Goal: Task Accomplishment & Management: Complete application form

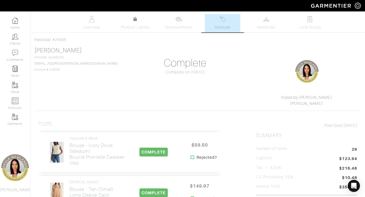
scroll to position [1130, 0]
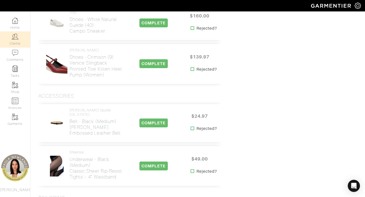
click at [17, 38] on img at bounding box center [15, 36] width 6 height 6
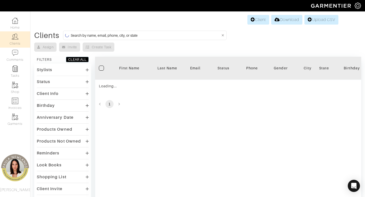
click at [161, 35] on input at bounding box center [146, 35] width 150 height 6
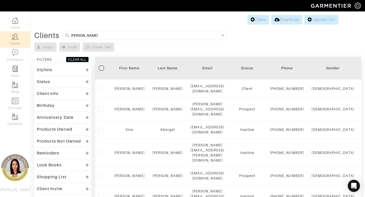
type input "melinda"
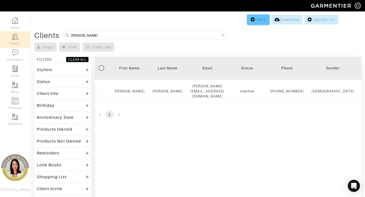
click at [256, 21] on link "Client" at bounding box center [258, 20] width 22 height 10
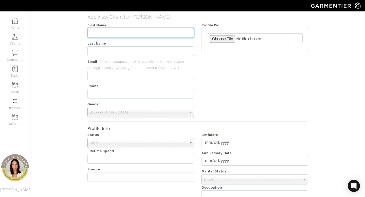
click at [137, 35] on input "text" at bounding box center [140, 33] width 106 height 10
type input "Melinda"
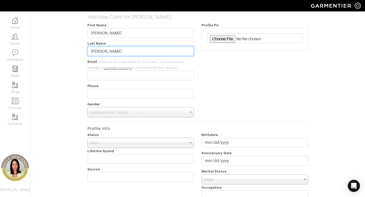
type input "Bailey"
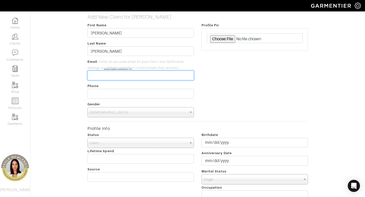
paste input "[EMAIL_ADDRESS][DOMAIN_NAME]"
type input "[EMAIL_ADDRESS][DOMAIN_NAME]"
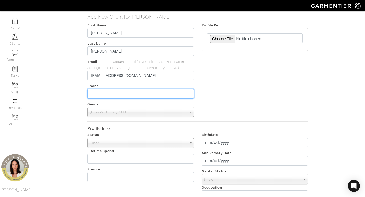
click at [135, 96] on input "___-___-____" at bounding box center [140, 94] width 106 height 10
type input "[PHONE_NUMBER]"
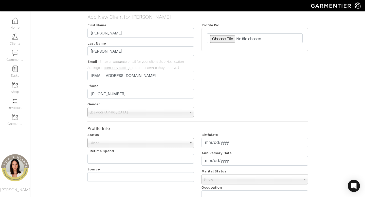
click at [95, 113] on span "Male" at bounding box center [138, 112] width 97 height 10
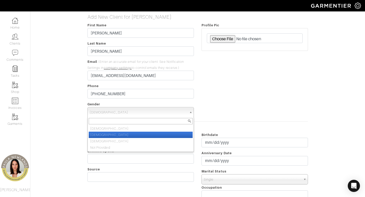
click at [96, 134] on li "Female" at bounding box center [141, 135] width 104 height 6
select select "Female"
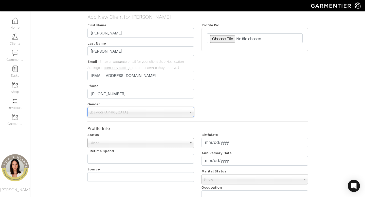
scroll to position [172, 0]
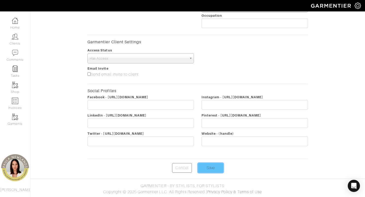
click at [213, 165] on input "Save" at bounding box center [210, 168] width 25 height 10
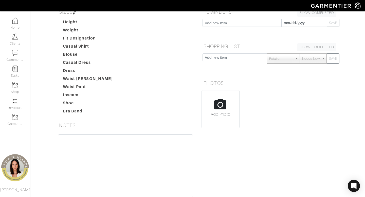
scroll to position [67, 0]
click at [230, 59] on input "text" at bounding box center [234, 58] width 65 height 8
type input "fabric [PERSON_NAME]"
click at [326, 54] on button "SAVE" at bounding box center [332, 59] width 13 height 10
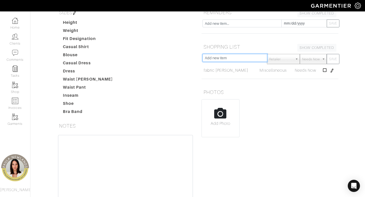
scroll to position [0, 0]
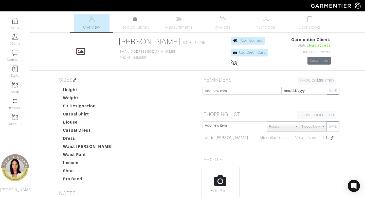
click at [76, 78] on img at bounding box center [74, 80] width 4 height 4
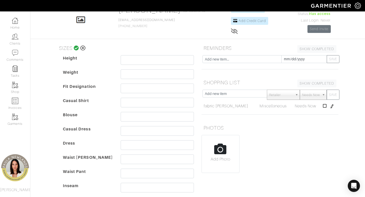
scroll to position [40, 0]
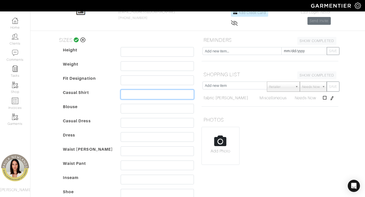
click at [138, 93] on input "text" at bounding box center [157, 95] width 73 height 10
type input "M"
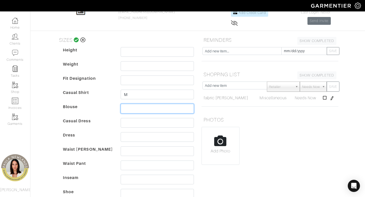
click at [139, 109] on input "text" at bounding box center [157, 109] width 73 height 10
type input "8"
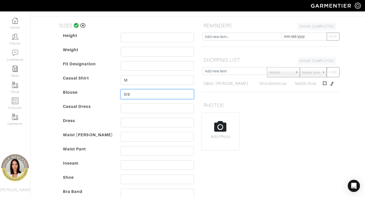
scroll to position [56, 0]
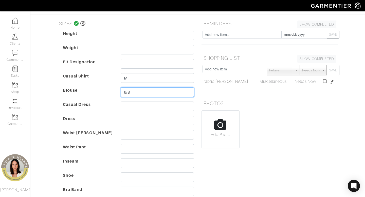
type input "6/8"
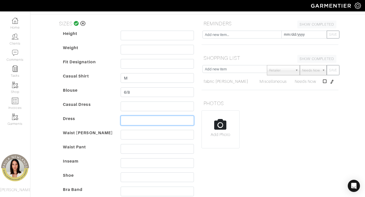
click at [133, 120] on input "text" at bounding box center [157, 121] width 73 height 10
type input "8"
click at [130, 134] on input "text" at bounding box center [157, 135] width 73 height 10
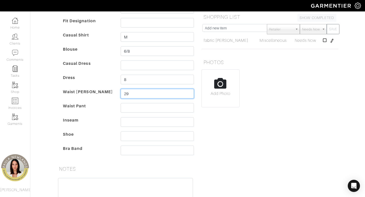
scroll to position [28, 0]
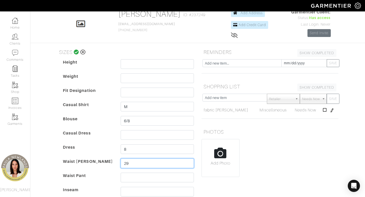
type input "29"
click at [75, 52] on icon at bounding box center [76, 52] width 5 height 5
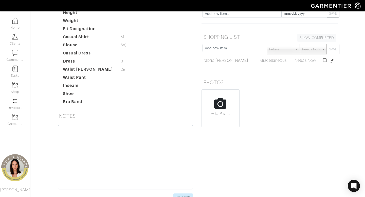
scroll to position [76, 0]
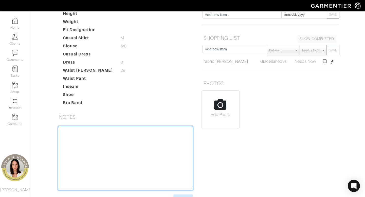
click at [75, 130] on textarea at bounding box center [125, 158] width 135 height 64
type textarea "nic and zoe - M"
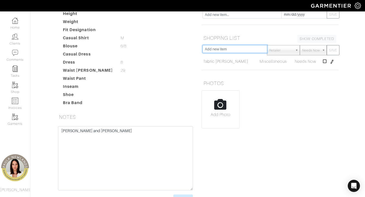
click at [234, 50] on input "text" at bounding box center [234, 49] width 65 height 8
type input "drop waist dresses"
click at [326, 45] on button "SAVE" at bounding box center [332, 50] width 13 height 10
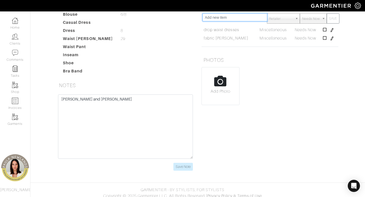
scroll to position [108, 0]
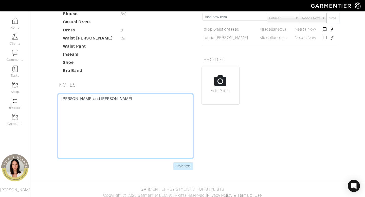
click at [109, 110] on textarea "nic and zoe - M" at bounding box center [125, 126] width 135 height 64
click at [62, 98] on textarea "nic and zoe - M" at bounding box center [125, 126] width 135 height 64
paste textarea "I'm interested in talking about the best service option for helping me come up …"
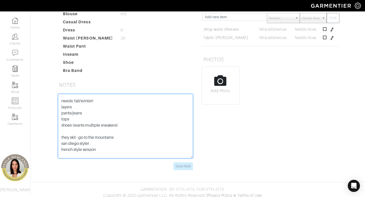
scroll to position [168, 0]
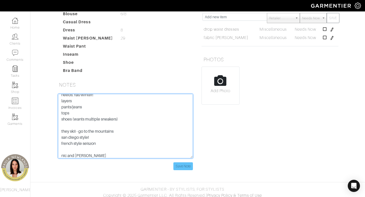
type textarea "I'm interested in talking about the best service option for helping me come up …"
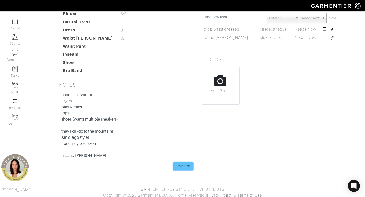
click at [183, 164] on input "Save Note" at bounding box center [182, 166] width 19 height 8
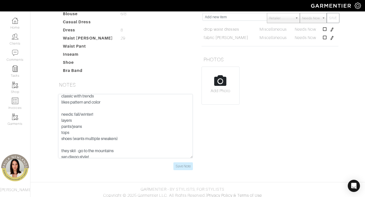
scroll to position [145, 0]
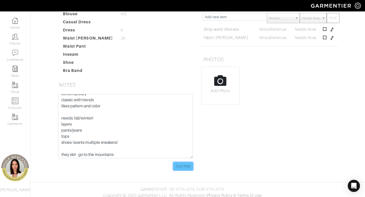
click at [181, 166] on input "Save Note" at bounding box center [182, 166] width 19 height 8
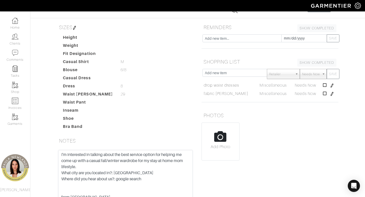
scroll to position [47, 0]
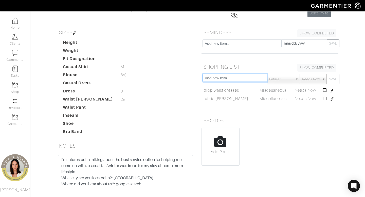
click at [232, 77] on input "text" at bounding box center [234, 78] width 65 height 8
type input "needs everything"
click at [326, 74] on button "SAVE" at bounding box center [332, 79] width 13 height 10
type input "leather jacket"
click at [326, 74] on button "SAVE" at bounding box center [332, 79] width 13 height 10
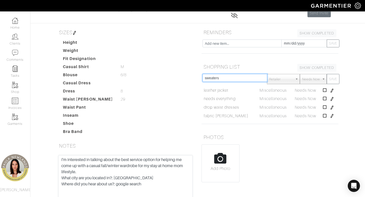
type input "sweaters"
click at [326, 74] on button "SAVE" at bounding box center [332, 79] width 13 height 10
type input "tops"
click at [326, 74] on button "SAVE" at bounding box center [332, 79] width 13 height 10
type input "shoes"
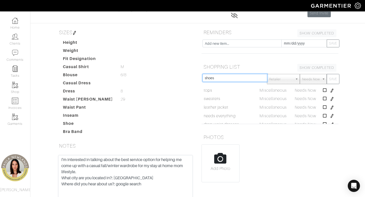
click at [326, 74] on button "SAVE" at bounding box center [332, 79] width 13 height 10
type input "brown boots / booties"
click at [326, 74] on button "SAVE" at bounding box center [332, 79] width 13 height 10
type input "cigarette jeans!!"
click at [326, 74] on button "SAVE" at bounding box center [332, 79] width 13 height 10
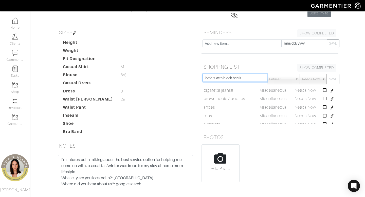
type input "loafers with block heels"
click at [326, 74] on button "SAVE" at bounding box center [332, 79] width 13 height 10
type input "re/done - 29 cigerette"
click at [326, 74] on button "SAVE" at bounding box center [332, 79] width 13 height 10
type input "cute casual, tees and topos"
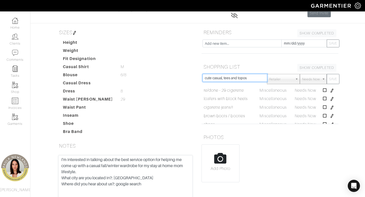
click at [326, 74] on button "SAVE" at bounding box center [332, 79] width 13 height 10
type input "tees with detais"
click at [326, 74] on button "SAVE" at bounding box center [332, 79] width 13 height 10
type input "black belt and brown belt"
click at [326, 74] on button "SAVE" at bounding box center [332, 79] width 13 height 10
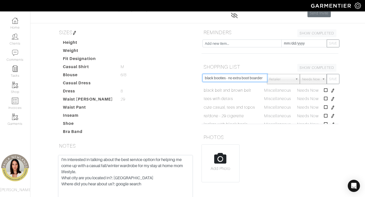
type input "black booties - no extra boot boarder"
click at [326, 74] on button "SAVE" at bounding box center [332, 79] width 13 height 10
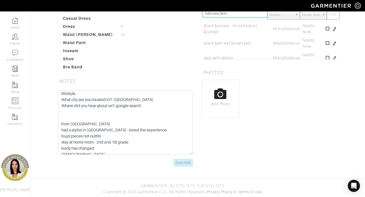
scroll to position [0, 0]
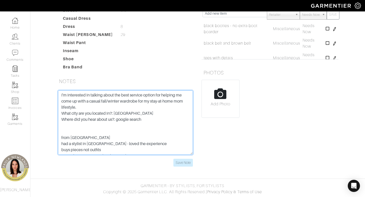
click at [71, 130] on textarea "I'm interested in talking about the best service option for helping me come up …" at bounding box center [125, 122] width 135 height 64
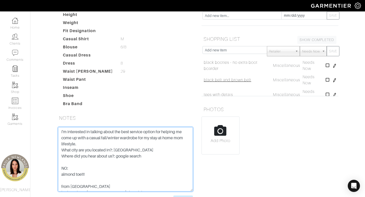
scroll to position [72, 0]
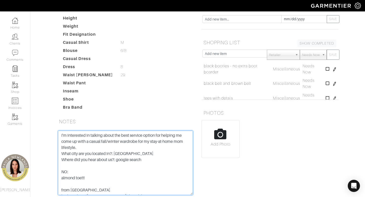
type textarea "I'm interested in talking about the best service option for helping me come up …"
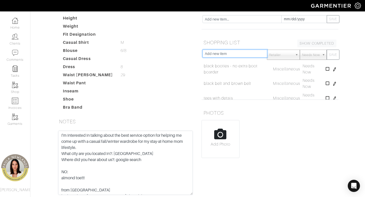
click at [215, 53] on input "text" at bounding box center [234, 54] width 65 height 8
type input "sqaure or pointy shoes"
click at [326, 50] on button "SAVE" at bounding box center [332, 55] width 13 height 10
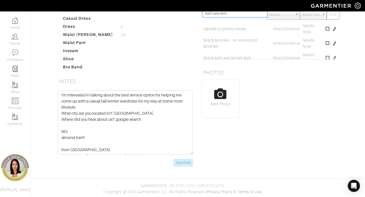
scroll to position [16, 0]
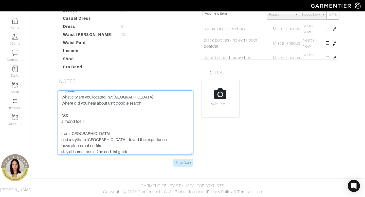
click at [81, 128] on textarea "I'm interested in talking about the best service option for helping me come up …" at bounding box center [125, 122] width 135 height 64
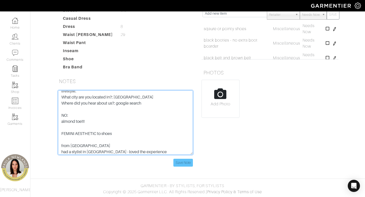
type textarea "I'm interested in talking about the best service option for helping me come up …"
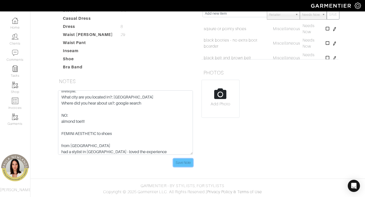
click at [182, 166] on input "Save Note" at bounding box center [182, 163] width 19 height 8
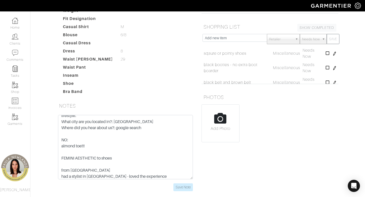
scroll to position [88, 0]
click at [236, 39] on input "text" at bounding box center [234, 38] width 65 height 8
type input "patent leather black bootie"
click at [326, 34] on button "SAVE" at bounding box center [332, 39] width 13 height 10
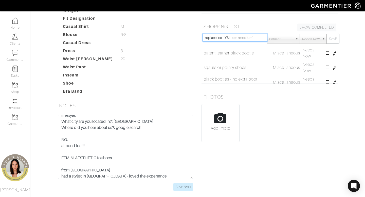
type input "replace ice - YSL tote (medium)"
click at [326, 34] on button "SAVE" at bounding box center [332, 39] width 13 height 10
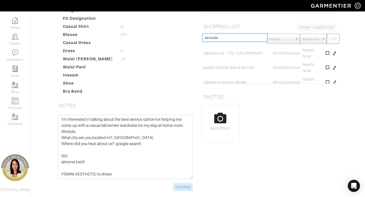
type input "larroude"
click at [326, 34] on button "SAVE" at bounding box center [332, 39] width 13 height 10
type input "undergarments"
click at [326, 34] on button "SAVE" at bounding box center [332, 39] width 13 height 10
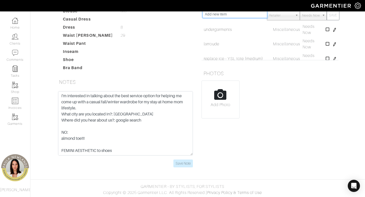
scroll to position [112, 0]
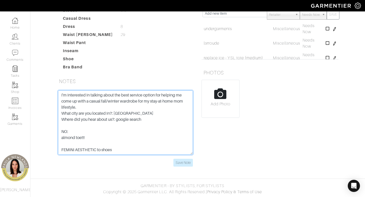
drag, startPoint x: 148, startPoint y: 121, endPoint x: 55, endPoint y: 93, distance: 97.7
click at [55, 93] on div "I'm interested in talking about the best service option for helping me come up …" at bounding box center [125, 128] width 142 height 76
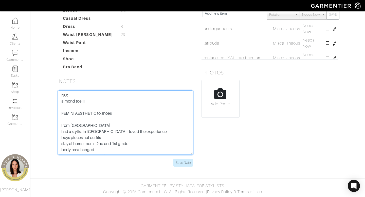
click at [81, 120] on textarea "NO: almond toe!!! FEMINI AESTHETIC to shoes from san diego had a stylist in nas…" at bounding box center [125, 122] width 135 height 64
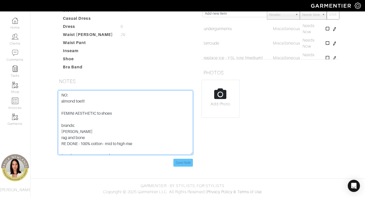
type textarea "NO: almond toe!!! FEMINI AESTHETIC to shoes brands: vince rag and bone RE DONE …"
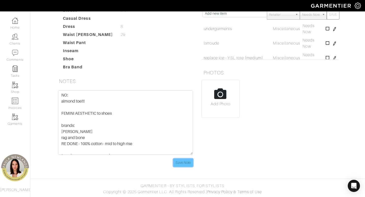
click at [179, 163] on input "Save Note" at bounding box center [182, 163] width 19 height 8
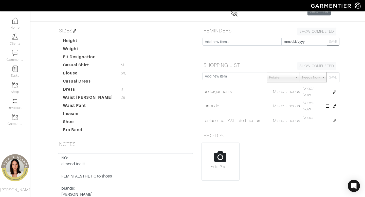
scroll to position [46, 0]
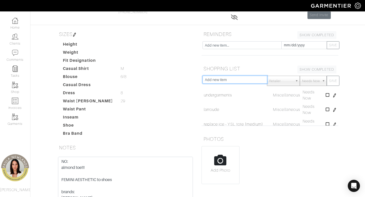
click at [232, 81] on input "text" at bounding box center [234, 80] width 65 height 8
type input "white leather sneaker"
click at [326, 76] on button "SAVE" at bounding box center [332, 81] width 13 height 10
type input "black ballet flats"
click at [326, 76] on button "SAVE" at bounding box center [332, 81] width 13 height 10
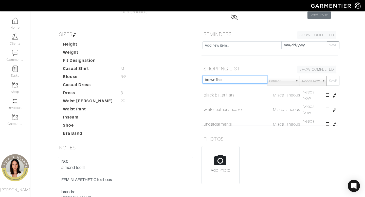
type input "brown flats"
click at [326, 76] on button "SAVE" at bounding box center [332, 81] width 13 height 10
click at [75, 35] on img at bounding box center [74, 35] width 4 height 4
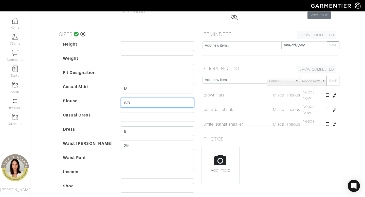
click at [127, 104] on input "6/8" at bounding box center [157, 103] width 73 height 10
type input "8"
click at [75, 34] on icon at bounding box center [76, 34] width 5 height 5
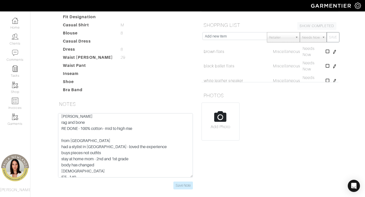
scroll to position [42, 0]
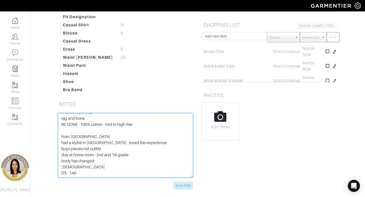
click at [88, 132] on textarea "NO: almond toe!!! FEMINI AESTHETIC to shoes brands: vince rag and bone RE DONE …" at bounding box center [125, 145] width 135 height 64
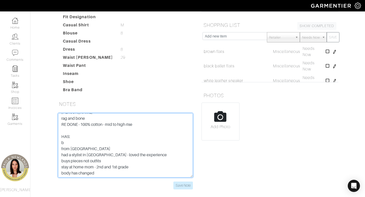
type textarea "NO: almond toe!!! FEMINI AESTHETIC to shoes brands: vince rag and bone RE DONE …"
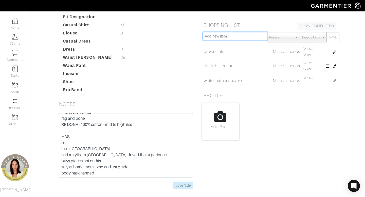
click at [225, 36] on input "text" at bounding box center [234, 36] width 65 height 8
type input "black pumps/block heels"
click at [326, 32] on button "SAVE" at bounding box center [332, 37] width 13 height 10
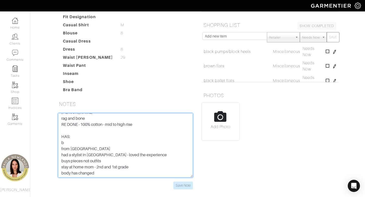
click at [82, 142] on textarea "NO: almond toe!!! FEMINI AESTHETIC to shoes brands: vince rag and bone RE DONE …" at bounding box center [125, 145] width 135 height 64
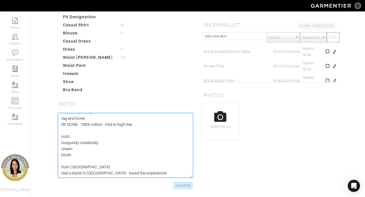
click at [105, 144] on textarea "NO: almond toe!!! FEMINI AESTHETIC to shoes brands: vince rag and bone RE DONE …" at bounding box center [125, 145] width 135 height 64
click at [67, 165] on textarea "NO: almond toe!!! FEMINI AESTHETIC to shoes brands: vince rag and bone RE DONE …" at bounding box center [125, 145] width 135 height 64
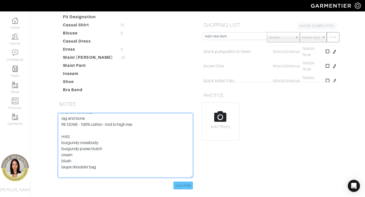
type textarea "NO: almond toe!!! FEMINI AESTHETIC to shoes brands: vince rag and bone RE DONE …"
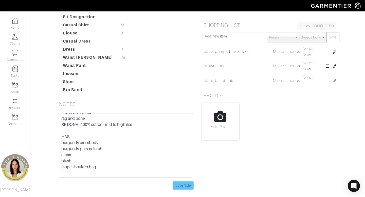
click at [185, 186] on input "Save Note" at bounding box center [182, 186] width 19 height 8
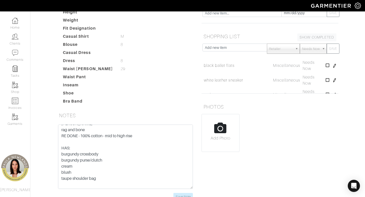
scroll to position [30, 0]
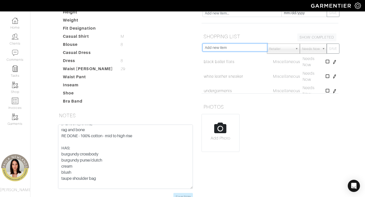
click at [251, 50] on input "text" at bounding box center [234, 48] width 65 height 8
type input "loafers"
click at [326, 44] on button "SAVE" at bounding box center [332, 49] width 13 height 10
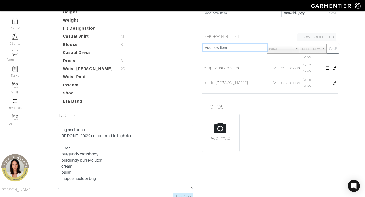
scroll to position [331, 0]
click at [283, 125] on div "Add Photo" at bounding box center [269, 133] width 137 height 38
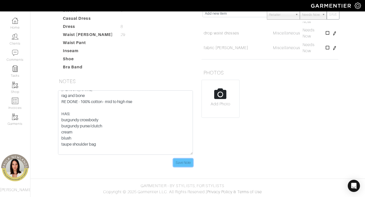
click at [182, 163] on input "Save Note" at bounding box center [182, 163] width 19 height 8
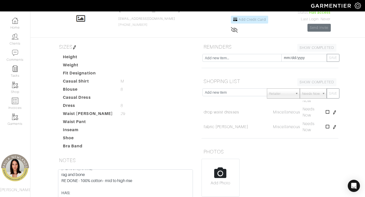
click at [233, 97] on div "Retailer - 032c 1017 ALYX 9SM 111SKIN 11 by Boris Bidjan Saberi 11 Honore 12 St…" at bounding box center [270, 93] width 137 height 10
click at [233, 94] on input "text" at bounding box center [234, 92] width 65 height 8
type input "workout jogger sets (2)"
click at [326, 88] on button "SAVE" at bounding box center [332, 93] width 13 height 10
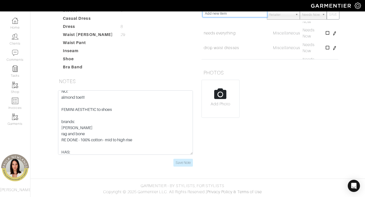
scroll to position [0, 0]
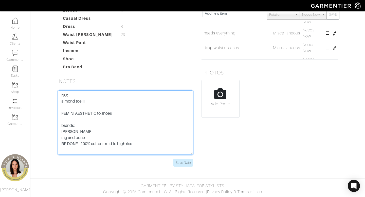
click at [90, 107] on textarea "NO: almond toe!!! FEMINI AESTHETIC to shoes brands: vince rag and bone RE DONE …" at bounding box center [125, 122] width 135 height 64
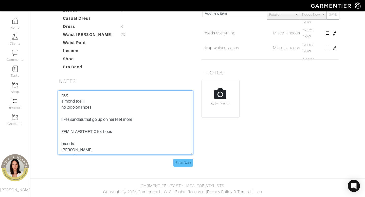
type textarea "NO: almond toe!!! no logo on shoes likes sandals that go up on her feet more FE…"
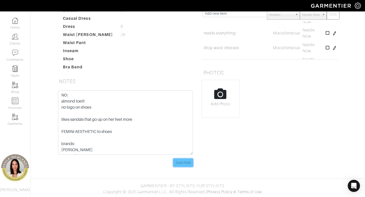
click at [187, 160] on input "Save Note" at bounding box center [182, 163] width 19 height 8
click at [182, 164] on input "Save Note" at bounding box center [182, 163] width 19 height 8
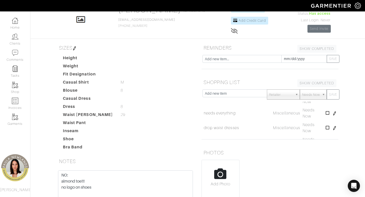
click at [75, 49] on img at bounding box center [74, 48] width 4 height 4
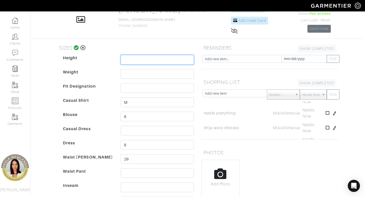
click at [149, 61] on input "text" at bounding box center [157, 60] width 73 height 10
type input "5'5"
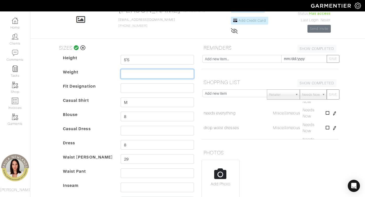
click at [149, 73] on input "text" at bounding box center [157, 74] width 73 height 10
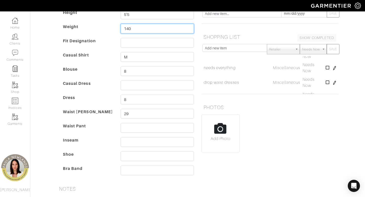
scroll to position [77, 0]
type input "140"
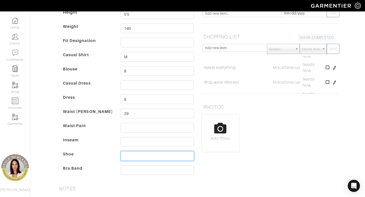
click at [142, 154] on input "text" at bounding box center [157, 156] width 73 height 10
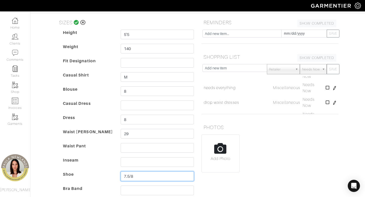
scroll to position [51, 0]
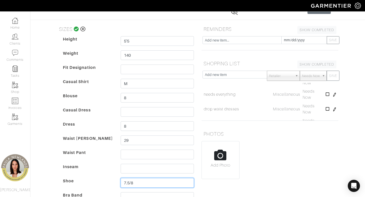
type input "7.5/8"
click at [77, 28] on icon at bounding box center [76, 29] width 5 height 5
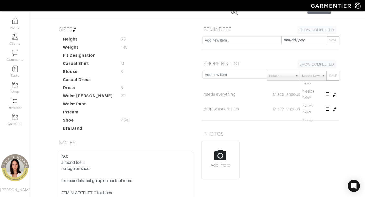
scroll to position [0, 0]
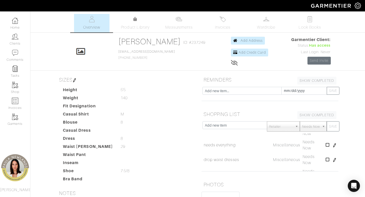
click at [76, 79] on img at bounding box center [74, 80] width 4 height 4
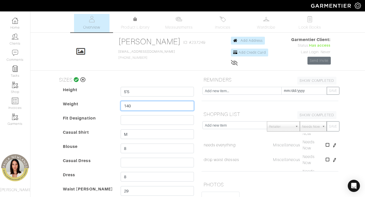
click at [160, 104] on input "140" at bounding box center [157, 106] width 73 height 10
type input "142"
click at [75, 81] on icon at bounding box center [76, 79] width 5 height 5
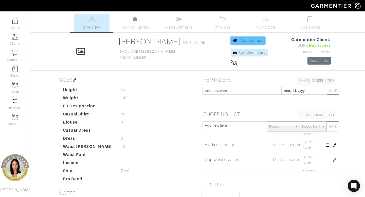
click at [245, 39] on span "Add Address" at bounding box center [251, 40] width 22 height 4
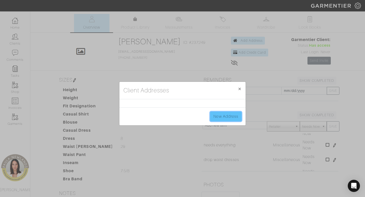
click at [227, 113] on link "New Address" at bounding box center [225, 117] width 31 height 10
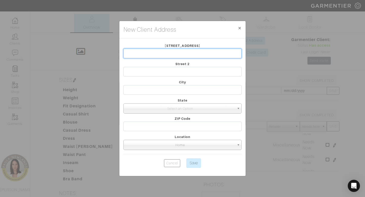
click at [166, 53] on input "text" at bounding box center [182, 54] width 118 height 10
type input "[STREET_ADDRESS]"
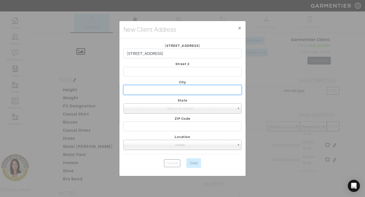
click at [180, 90] on input "text" at bounding box center [182, 90] width 118 height 10
type input "Englewood"
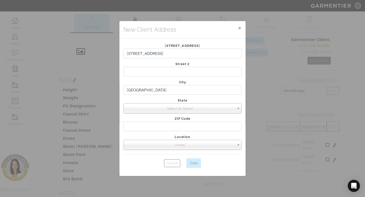
click at [177, 109] on span "Select an Option" at bounding box center [180, 109] width 109 height 10
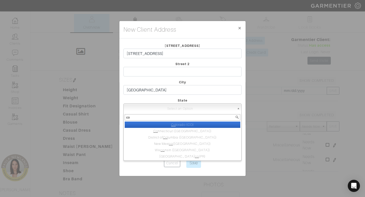
type input "co"
click at [215, 125] on li "Co lorado (CO)" at bounding box center [182, 125] width 115 height 6
select select "4"
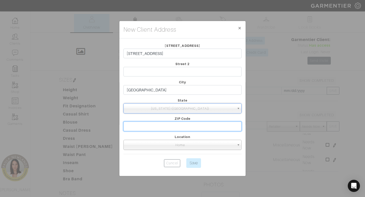
click at [214, 128] on input "text" at bounding box center [182, 127] width 118 height 10
type input "80113"
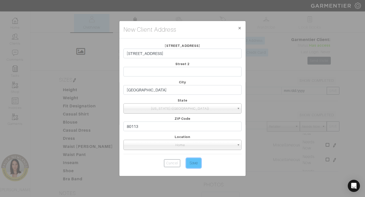
click at [194, 166] on input "Save" at bounding box center [193, 163] width 15 height 10
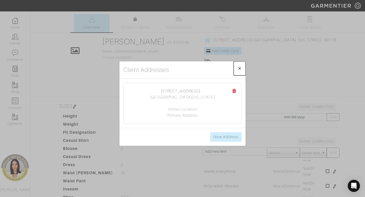
click at [240, 67] on span "×" at bounding box center [239, 68] width 4 height 7
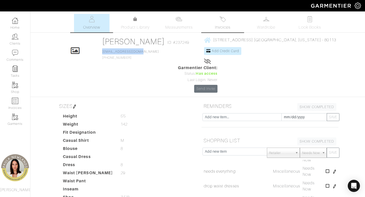
click at [224, 25] on span "Invoices" at bounding box center [222, 27] width 15 height 6
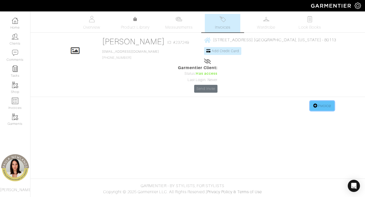
click at [326, 101] on link "Invoice" at bounding box center [322, 106] width 24 height 10
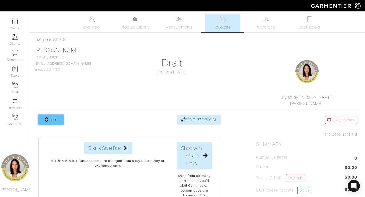
click at [51, 121] on link "Item" at bounding box center [50, 120] width 25 height 10
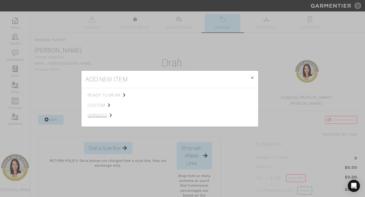
click at [102, 115] on span "services" at bounding box center [113, 115] width 51 height 6
click at [164, 96] on span "Styling Service" at bounding box center [158, 95] width 25 height 4
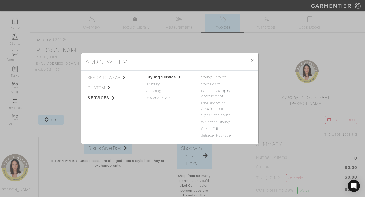
click at [216, 78] on link "Styling Service" at bounding box center [213, 77] width 25 height 4
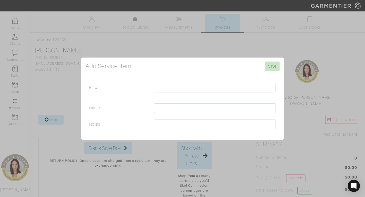
click at [221, 29] on div "Add Service Item Save Price Name Notes" at bounding box center [182, 98] width 365 height 197
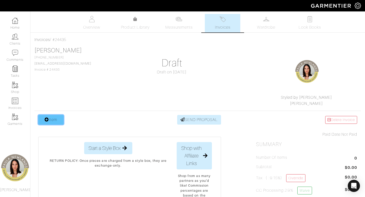
click at [51, 120] on link "Item" at bounding box center [50, 120] width 25 height 10
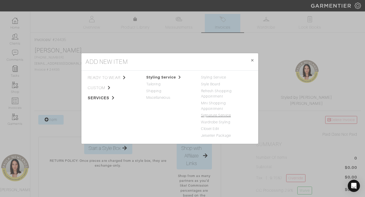
click at [219, 115] on link "Signature Service" at bounding box center [216, 115] width 30 height 4
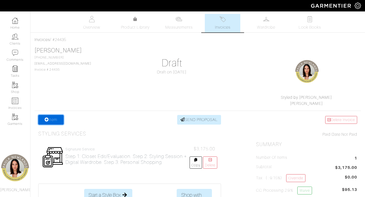
click at [55, 121] on link "Item" at bounding box center [50, 120] width 25 height 10
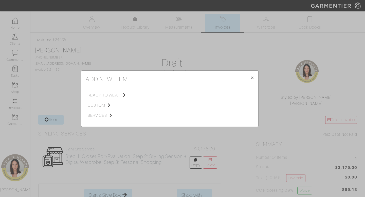
click at [104, 117] on span "services" at bounding box center [113, 115] width 51 height 6
click at [166, 115] on link "Miscellaneous" at bounding box center [158, 115] width 24 height 4
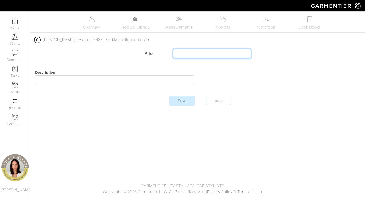
click at [234, 53] on input "text" at bounding box center [212, 54] width 78 height 10
type input "3000"
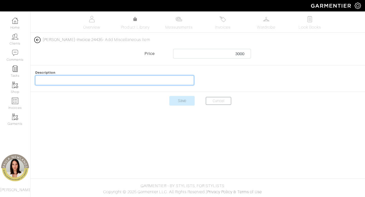
click at [159, 81] on input "text" at bounding box center [114, 80] width 158 height 10
type input "shopping budget"
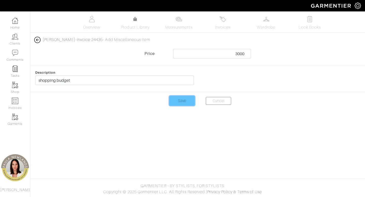
click at [183, 102] on input "Save" at bounding box center [181, 101] width 25 height 10
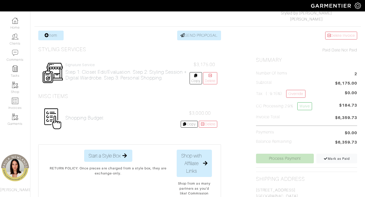
scroll to position [85, 0]
click at [294, 93] on link "Override" at bounding box center [295, 93] width 19 height 8
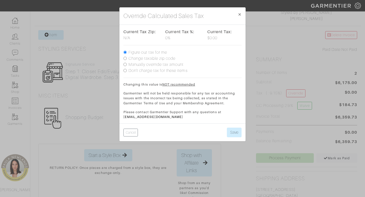
click at [125, 58] on input "Change taxable zip code" at bounding box center [124, 58] width 3 height 3
radio input "true"
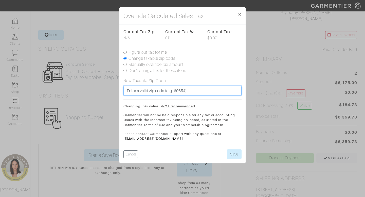
click at [205, 92] on input "text" at bounding box center [182, 91] width 118 height 10
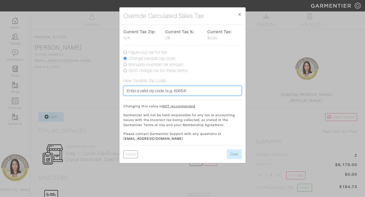
scroll to position [0, 0]
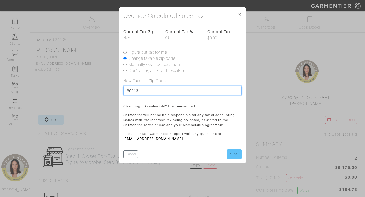
type input "80113"
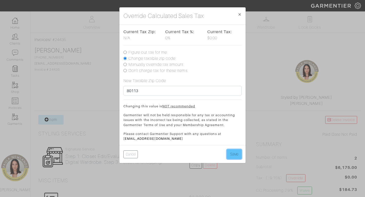
click at [235, 154] on button "Save" at bounding box center [234, 154] width 15 height 10
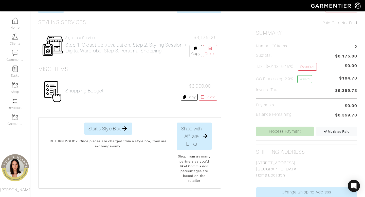
scroll to position [119, 0]
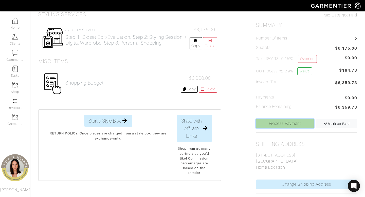
click at [287, 123] on link "Process Payment" at bounding box center [285, 124] width 58 height 10
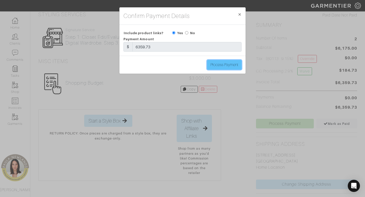
click at [224, 66] on input "Process Payment" at bounding box center [224, 65] width 34 height 10
type input "Process Payment"
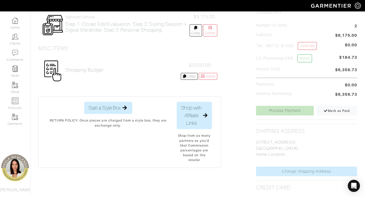
scroll to position [195, 0]
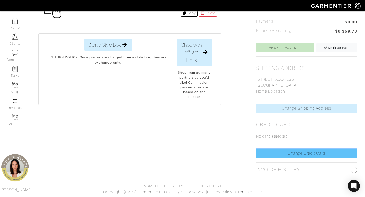
click at [275, 153] on link "Change Credit Card" at bounding box center [306, 154] width 101 height 10
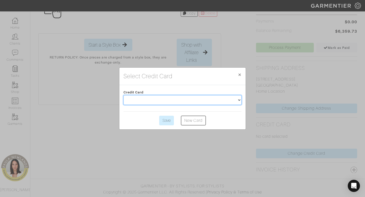
click at [172, 102] on select at bounding box center [182, 100] width 118 height 10
click at [173, 97] on select at bounding box center [182, 100] width 118 height 10
click at [173, 100] on select at bounding box center [182, 100] width 118 height 10
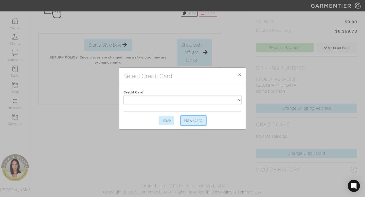
click at [191, 120] on link "New Card" at bounding box center [193, 121] width 25 height 10
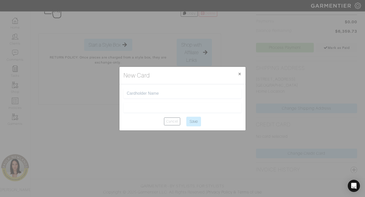
click at [185, 92] on input "text" at bounding box center [182, 93] width 111 height 5
type input "[PERSON_NAME]"
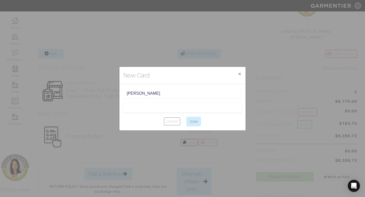
scroll to position [66, 0]
click at [192, 121] on input "Save" at bounding box center [193, 122] width 15 height 10
type input "Saving..."
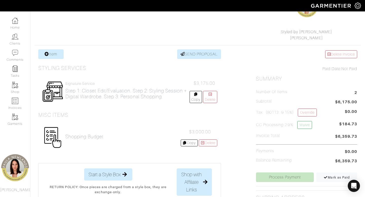
scroll to position [195, 0]
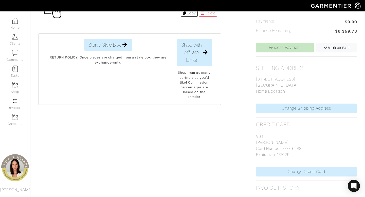
click at [210, 68] on div "Shop with Affiliate Links Shop with Affiliate Links × 1. Choose a Payment Metho…" at bounding box center [194, 69] width 43 height 61
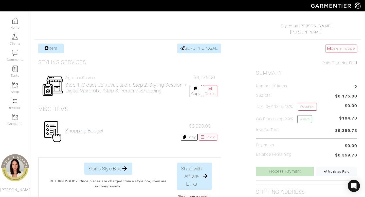
scroll to position [72, 0]
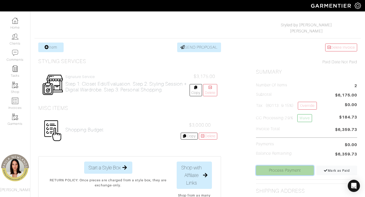
click at [275, 169] on link "Process Payment" at bounding box center [285, 171] width 58 height 10
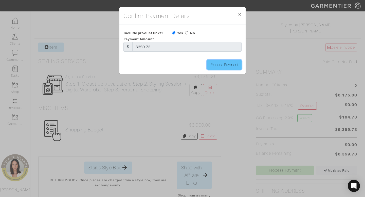
click at [223, 64] on input "Process Payment" at bounding box center [224, 65] width 34 height 10
type input "Process Payment"
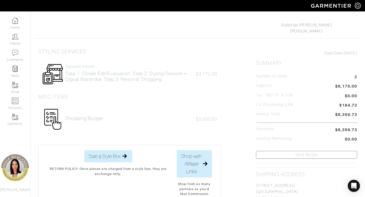
scroll to position [0, 0]
